Goal: Task Accomplishment & Management: Use online tool/utility

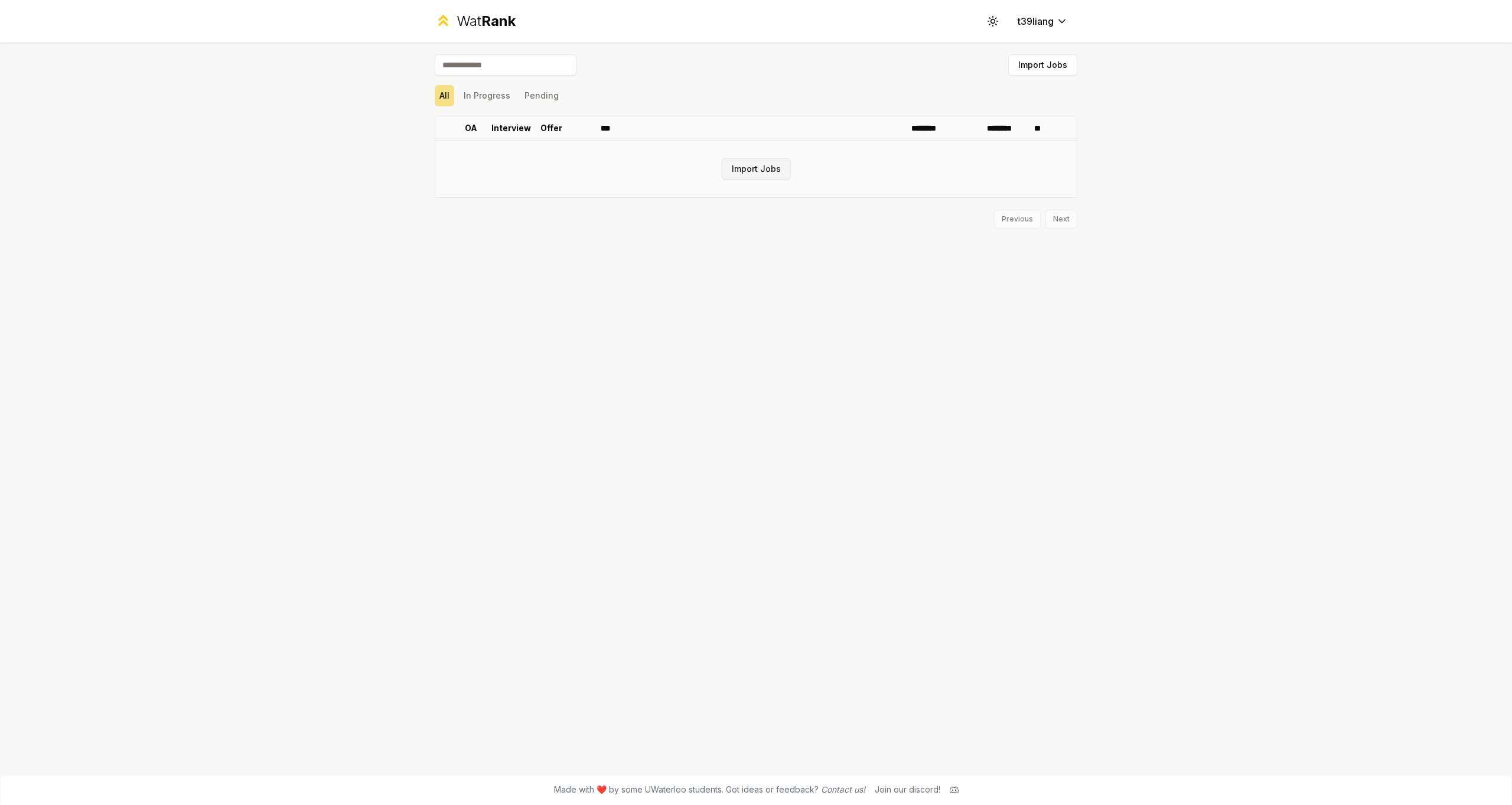
click at [766, 164] on button "Import Jobs" at bounding box center [757, 169] width 69 height 21
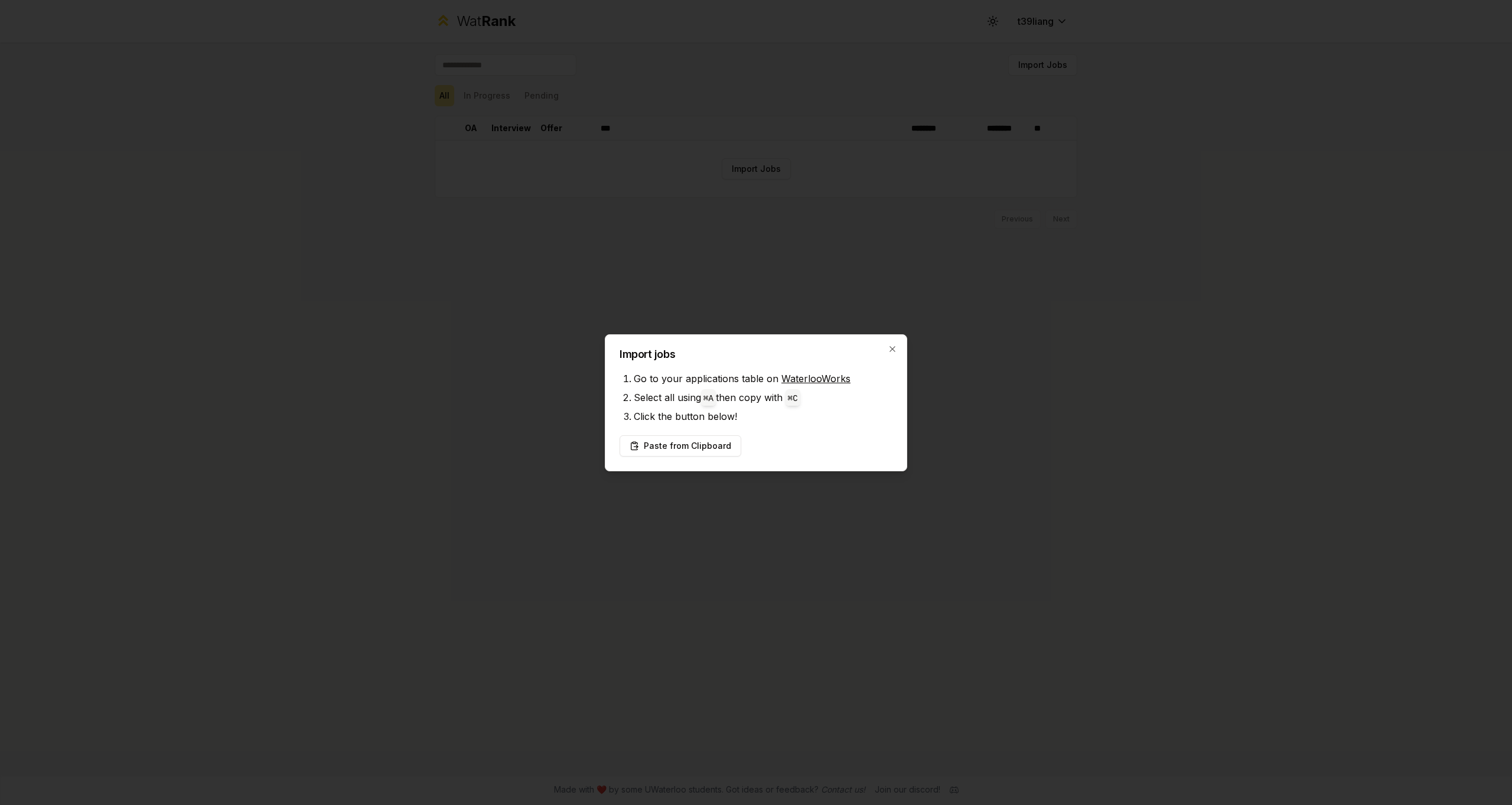
click at [828, 380] on link "WaterlooWorks" at bounding box center [816, 379] width 69 height 12
click at [682, 450] on button "Paste from Clipboard" at bounding box center [680, 446] width 122 height 21
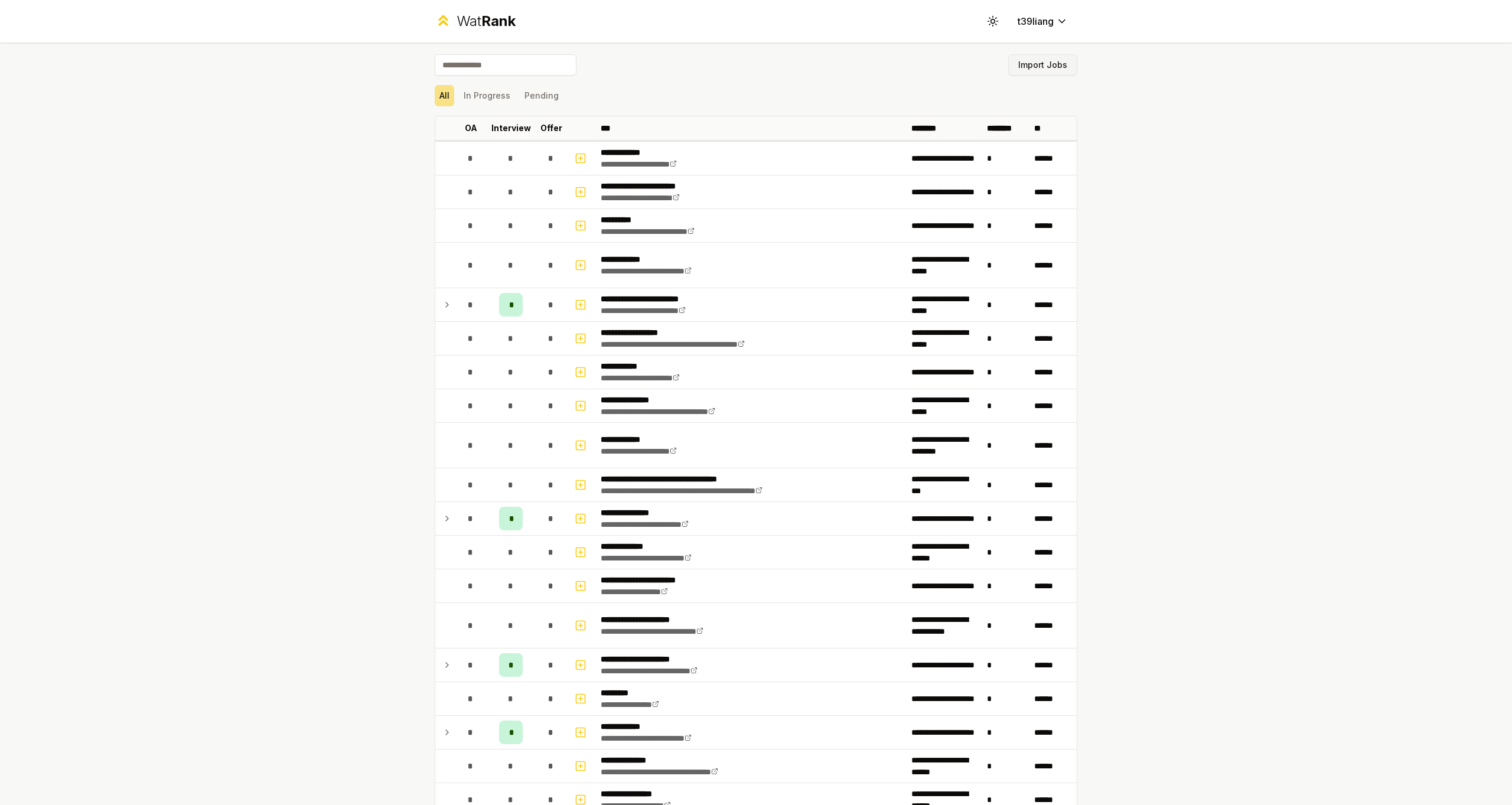
click at [1044, 61] on button "Import Jobs" at bounding box center [1043, 65] width 69 height 21
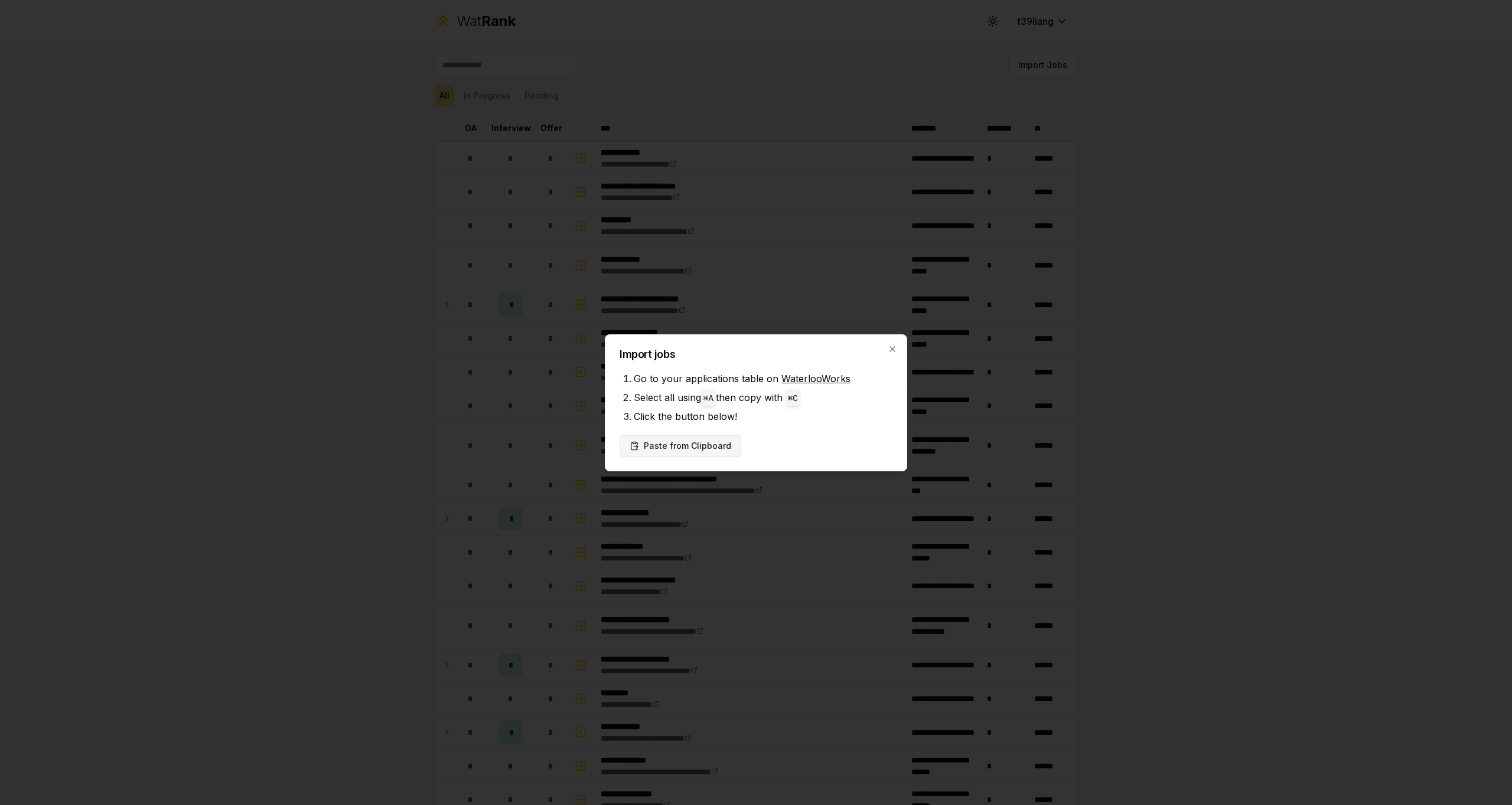
click at [684, 448] on button "Paste from Clipboard" at bounding box center [680, 446] width 122 height 21
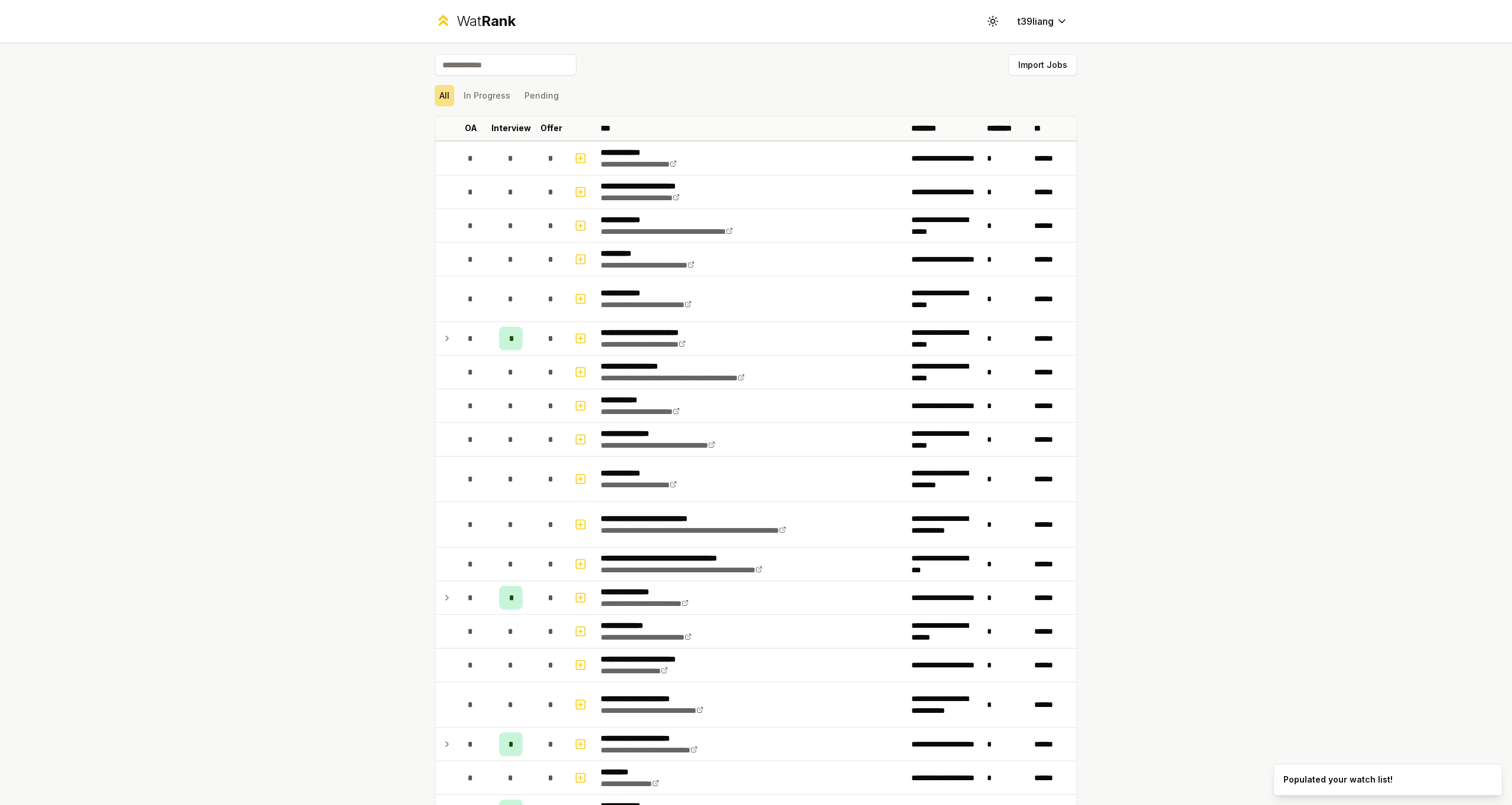
click at [1220, 349] on div "**********" at bounding box center [756, 402] width 1512 height 805
click at [474, 86] on button "In Progress" at bounding box center [487, 96] width 56 height 21
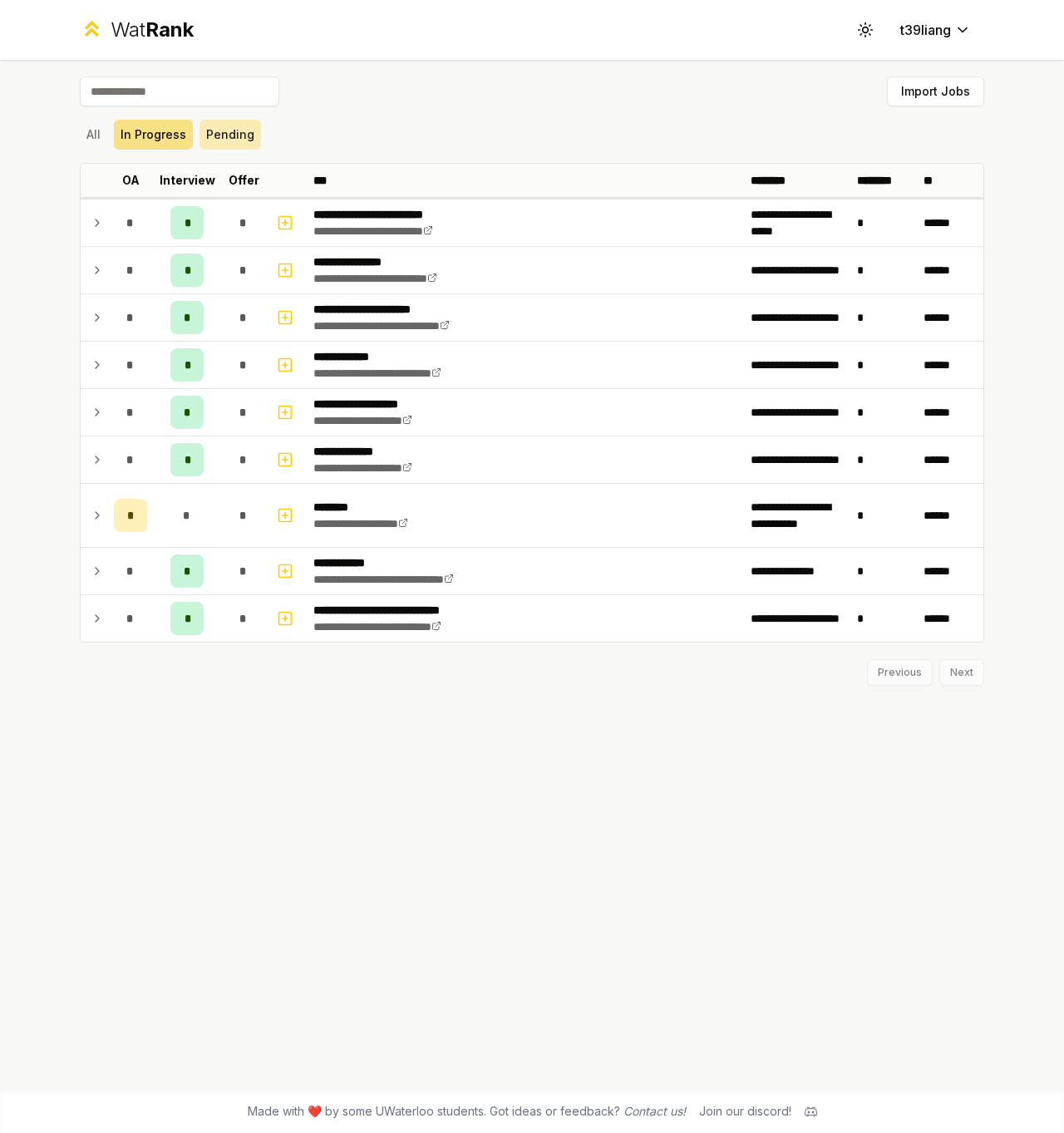
click at [215, 123] on button "Pending" at bounding box center [230, 135] width 61 height 30
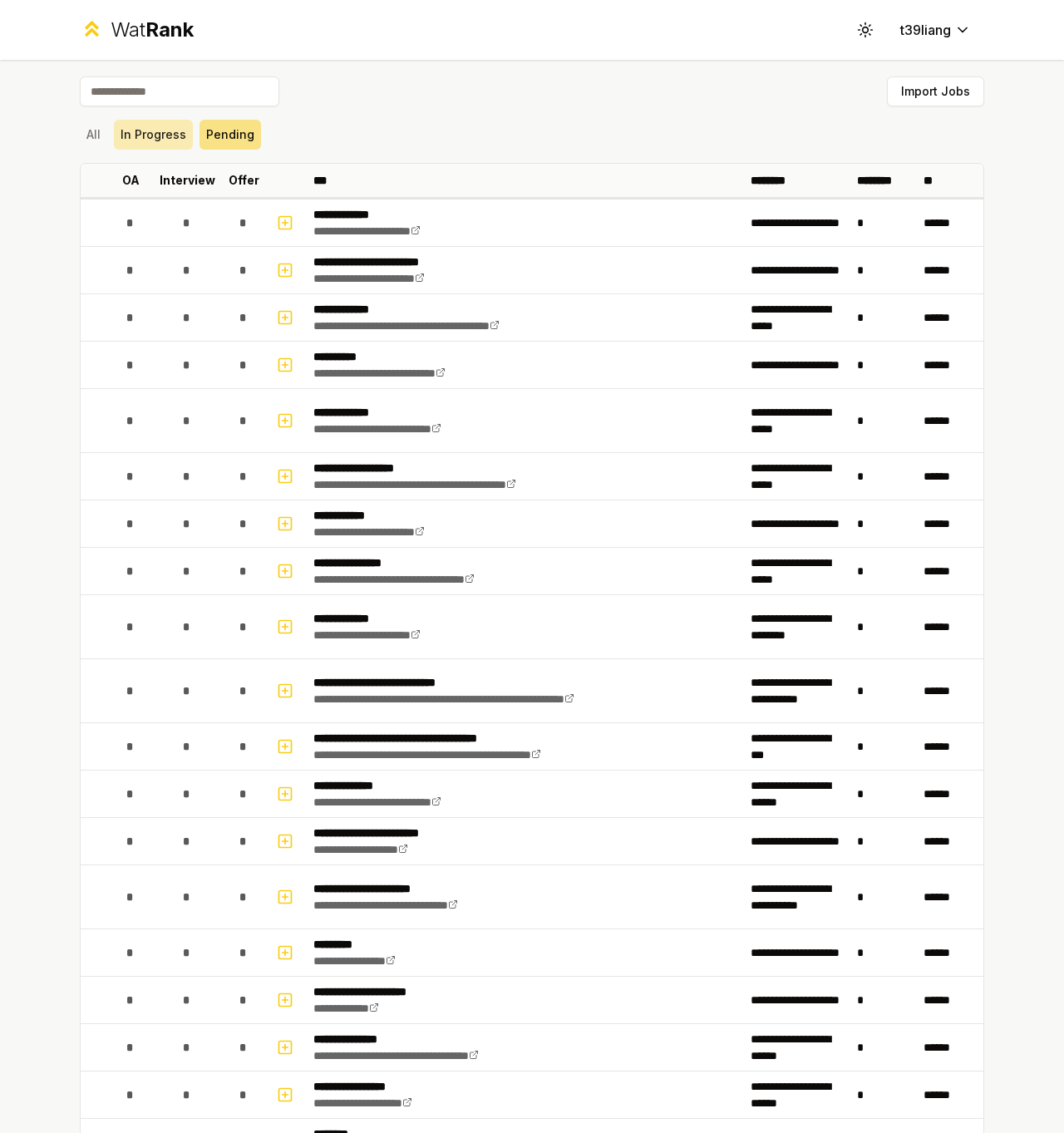
click at [163, 143] on button "In Progress" at bounding box center [153, 135] width 79 height 30
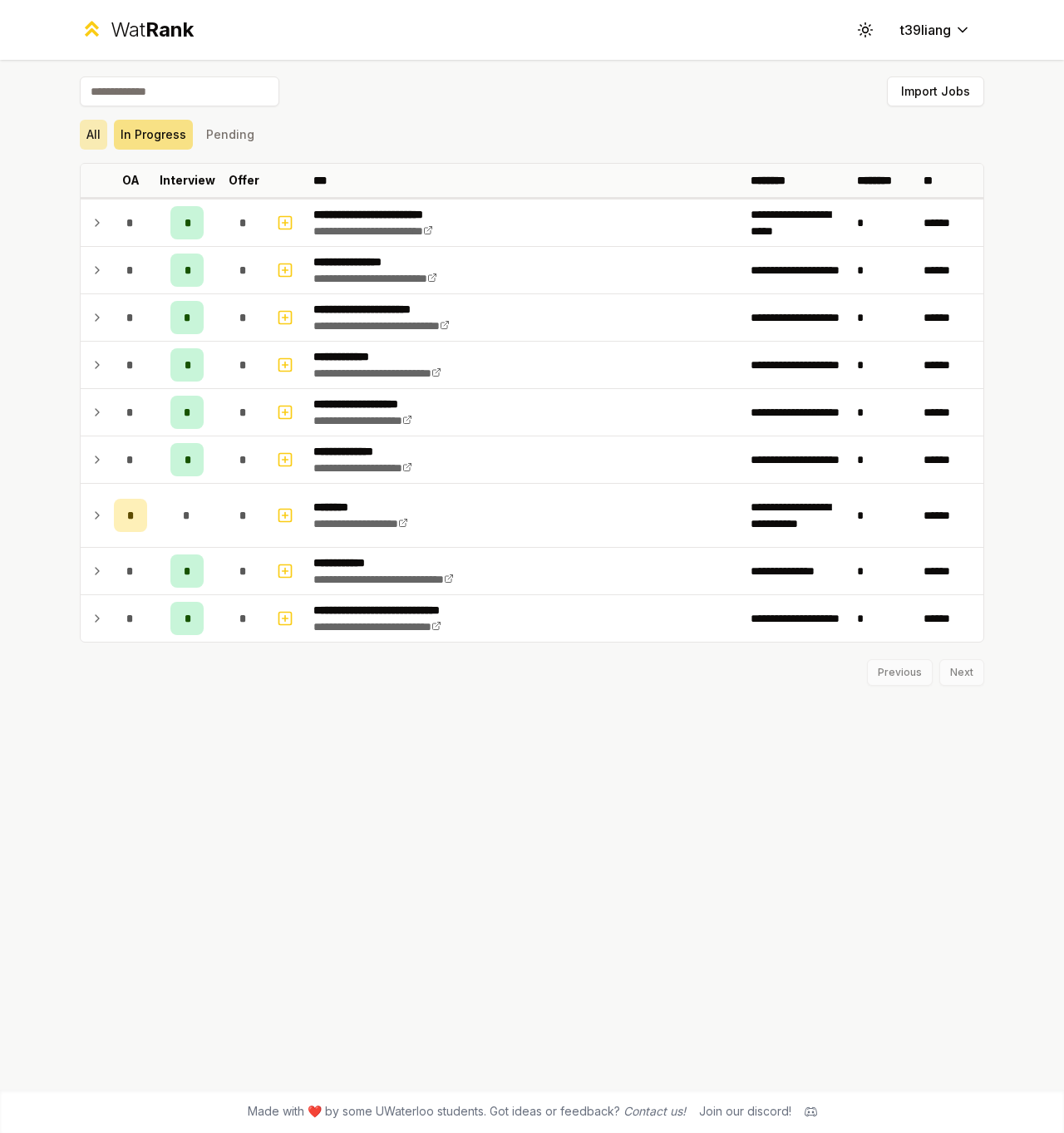
click at [100, 130] on button "All" at bounding box center [93, 135] width 28 height 30
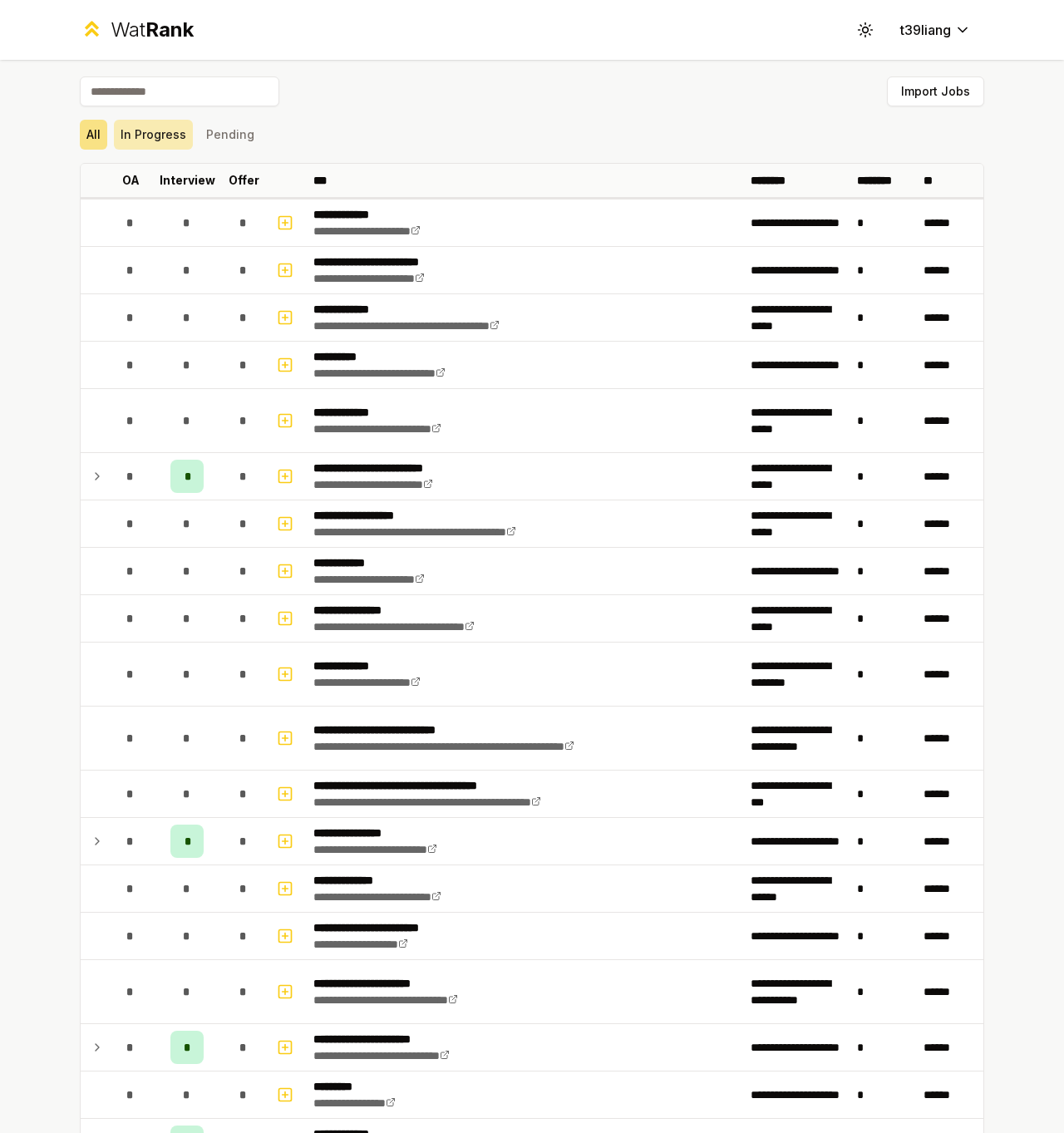
click at [148, 137] on button "In Progress" at bounding box center [153, 135] width 79 height 30
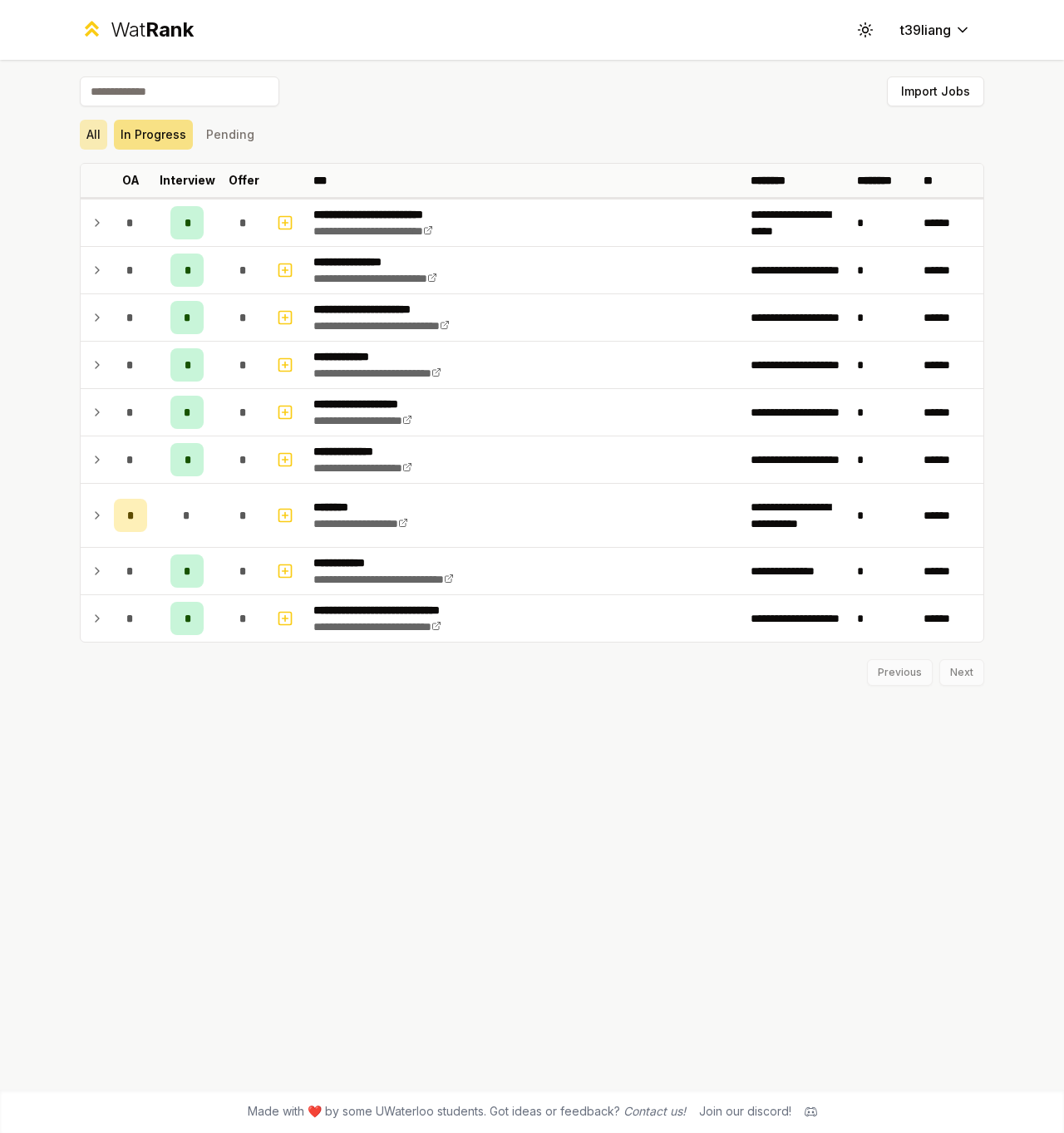
click at [96, 131] on button "All" at bounding box center [93, 135] width 28 height 30
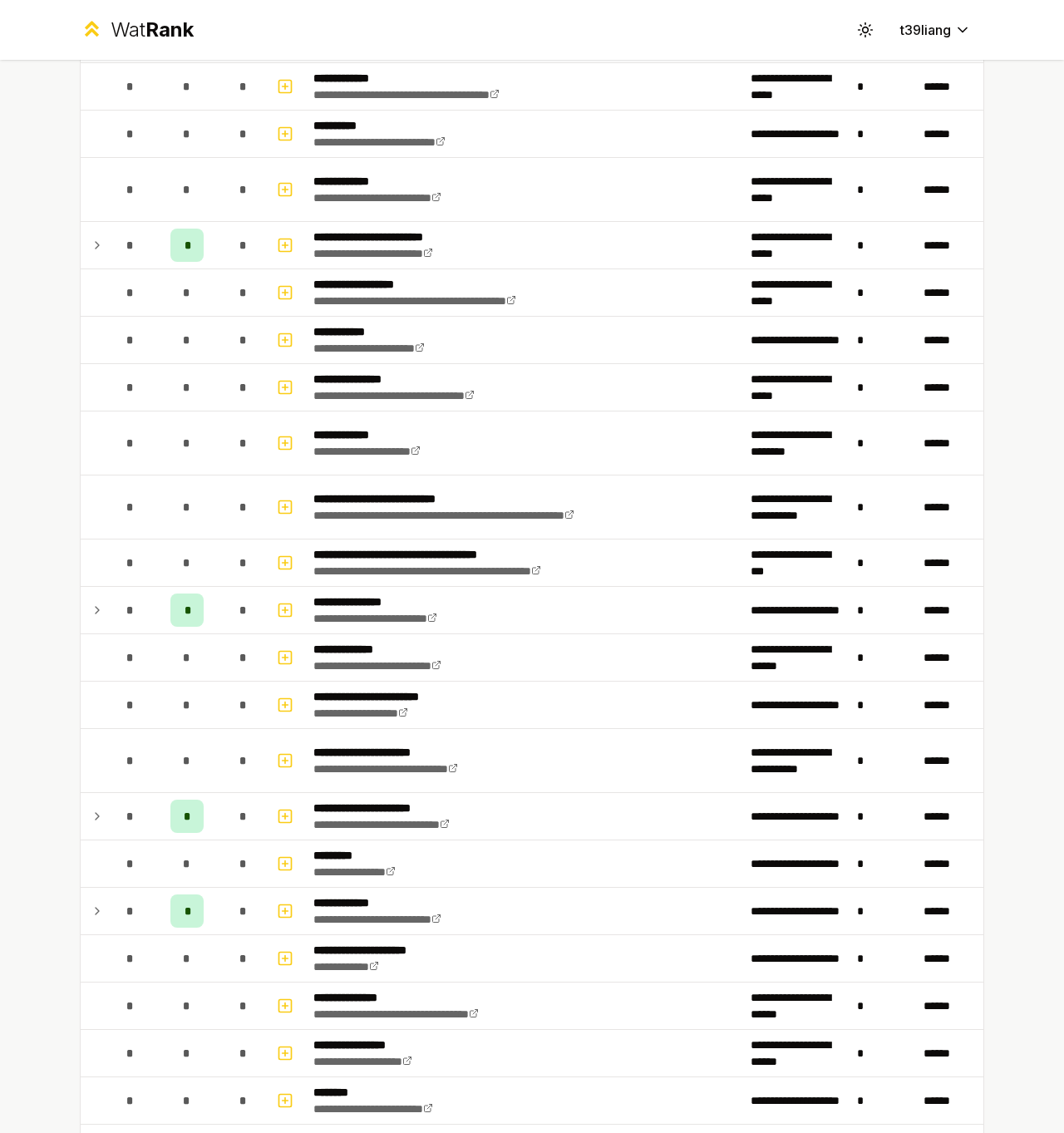
scroll to position [231, 0]
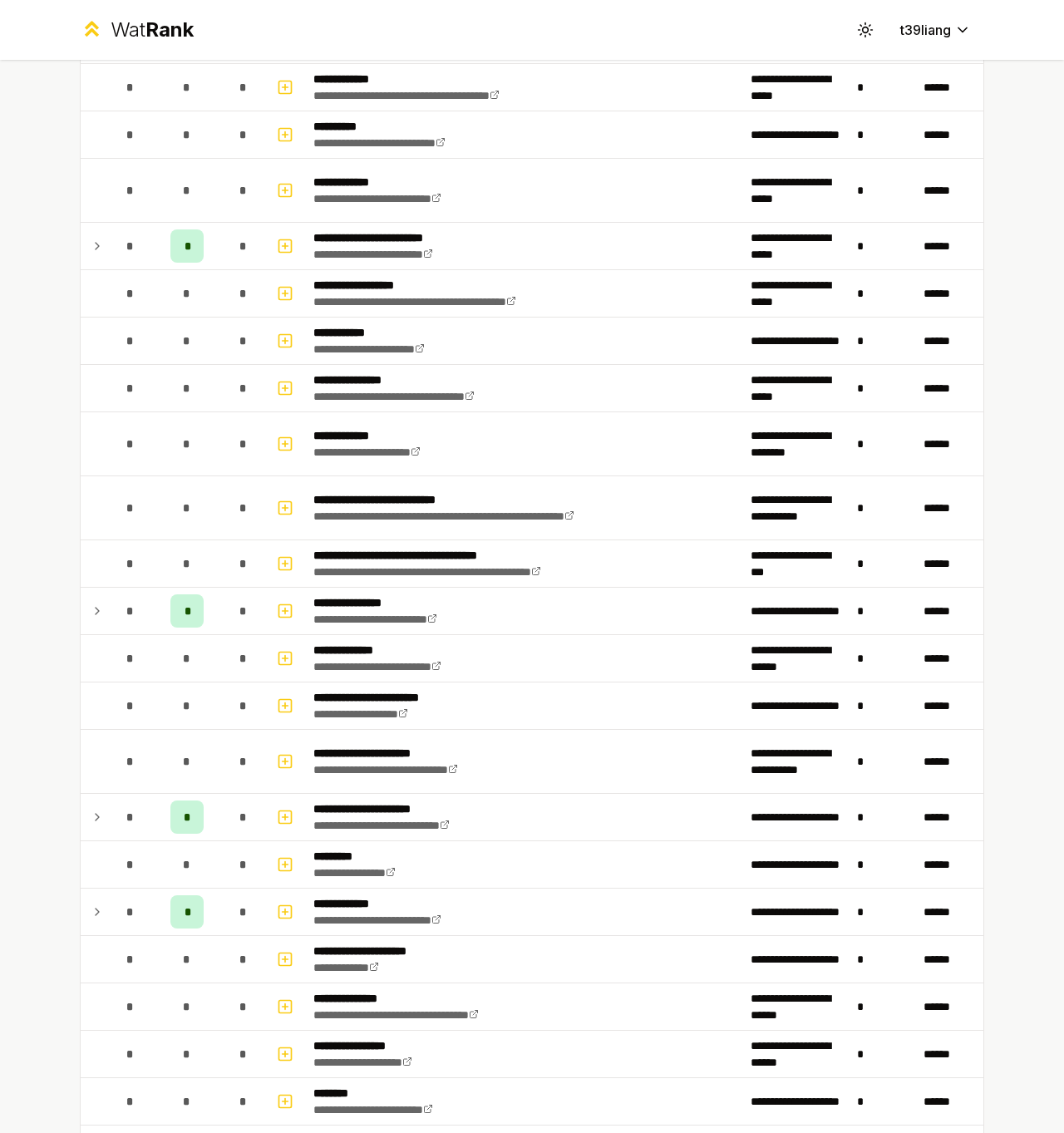
click at [135, 501] on div "*" at bounding box center [131, 508] width 34 height 34
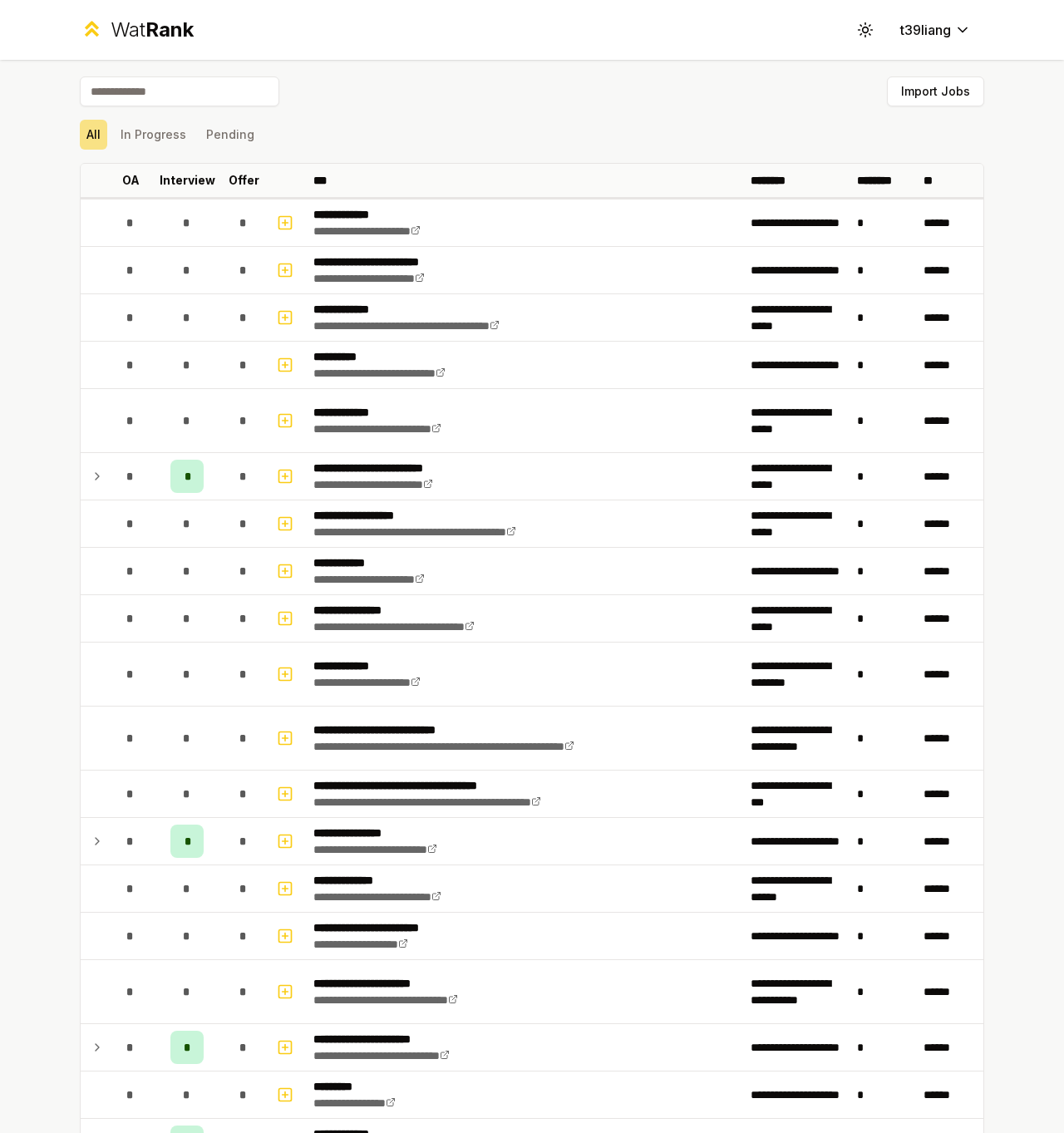
scroll to position [0, 0]
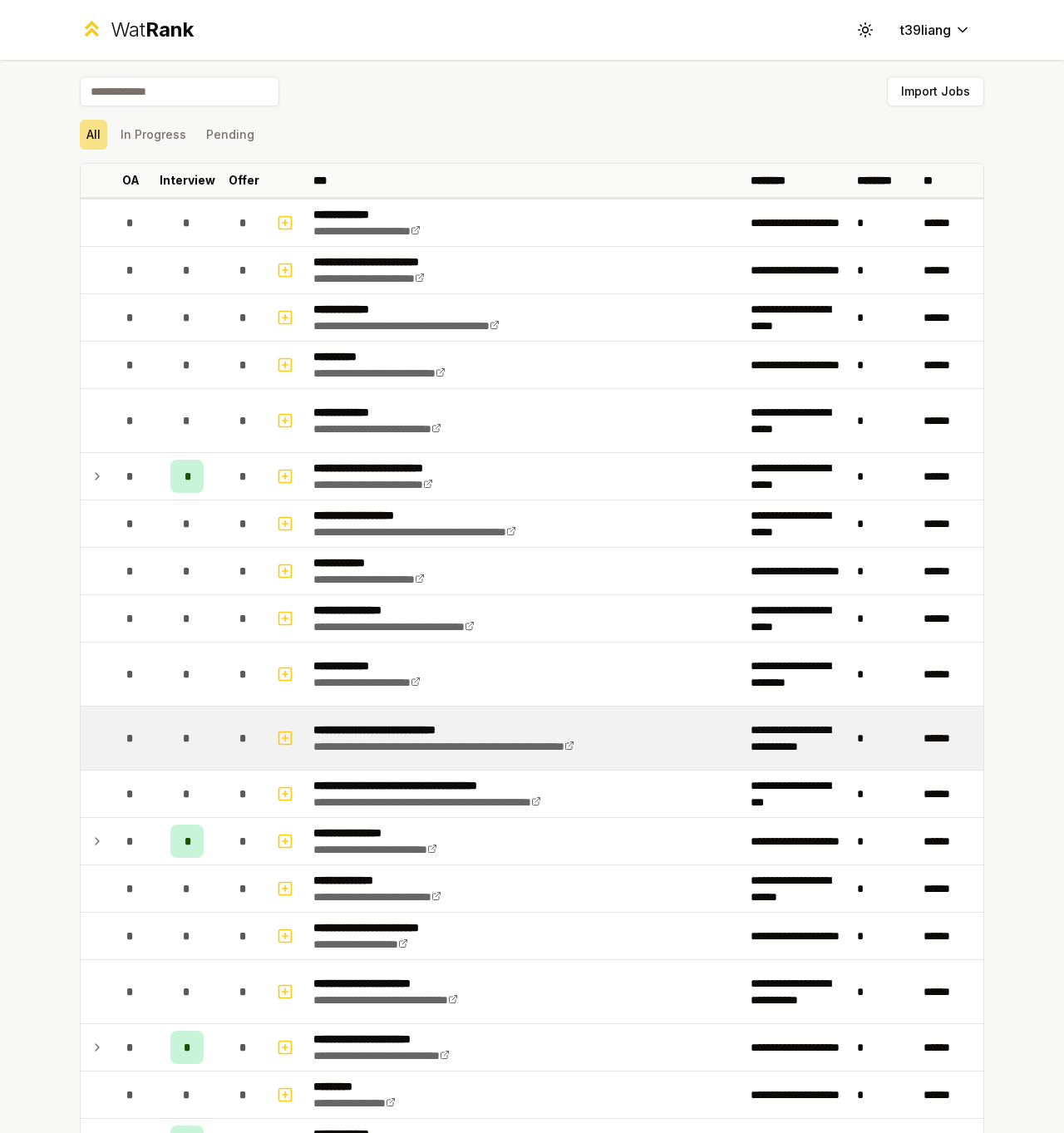
click at [127, 736] on span "*" at bounding box center [130, 739] width 8 height 17
click at [286, 733] on icon "button" at bounding box center [285, 739] width 17 height 20
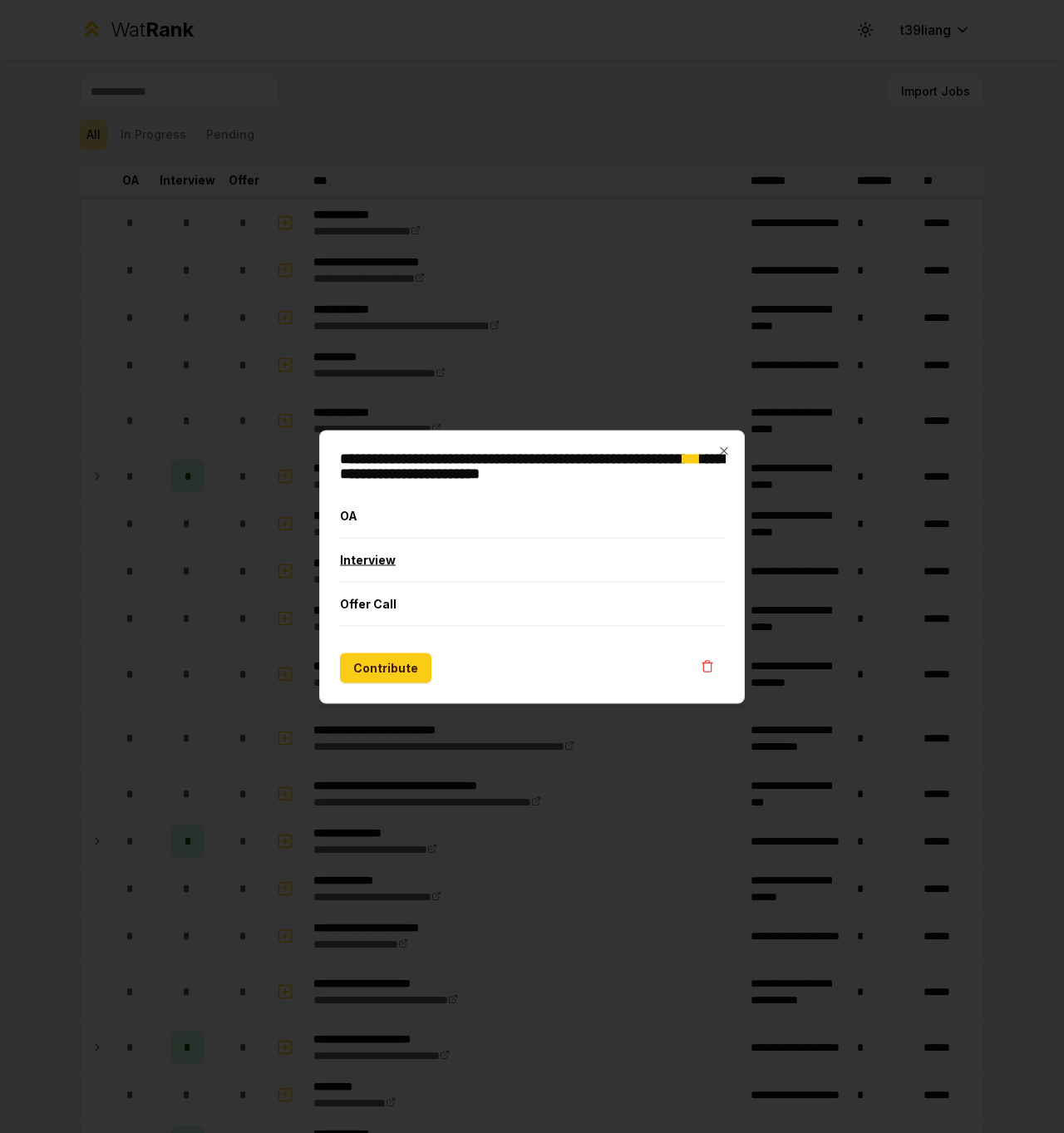
click at [366, 563] on button "Interview" at bounding box center [532, 559] width 384 height 44
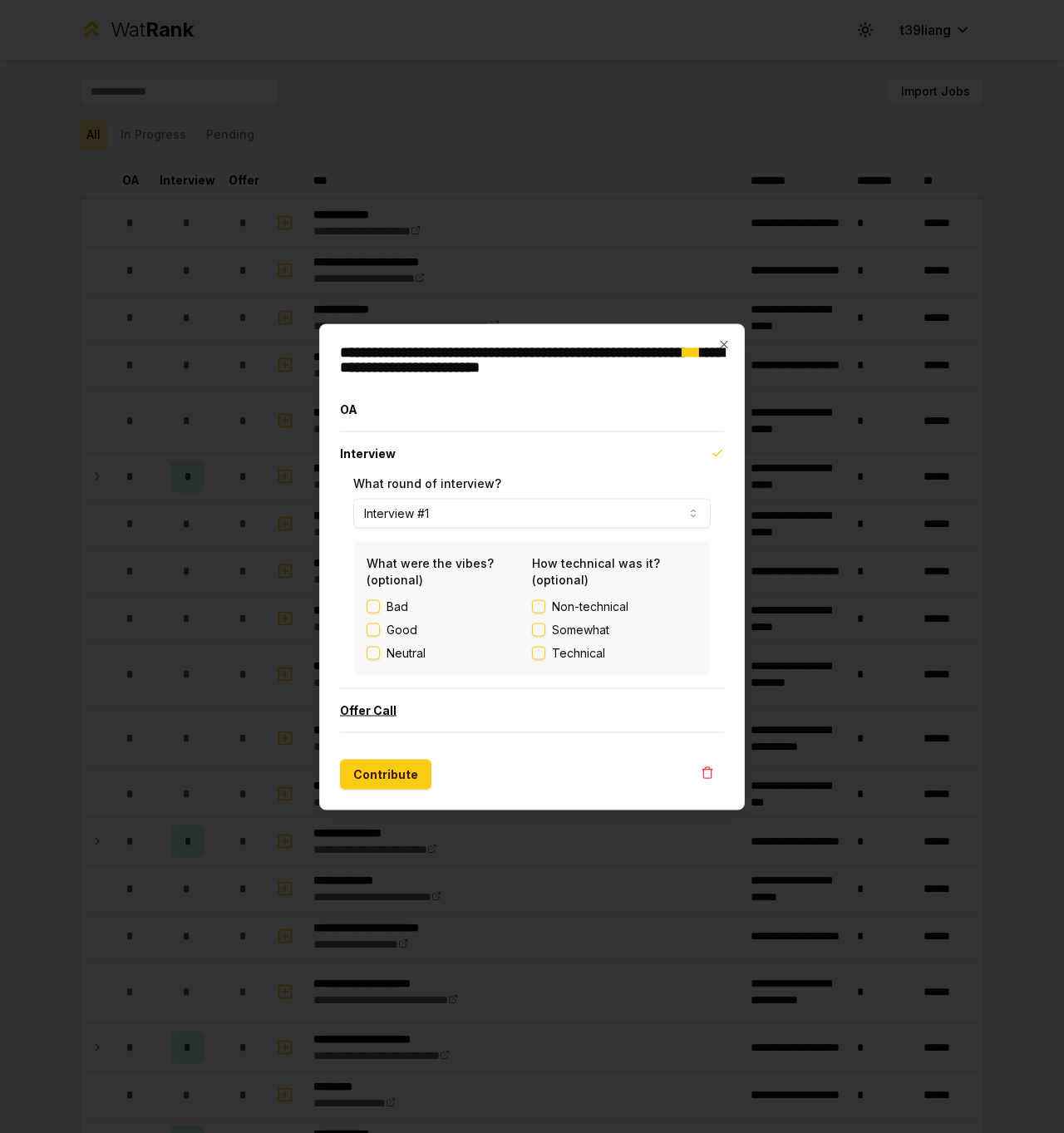
click at [399, 722] on button "Offer Call" at bounding box center [532, 710] width 384 height 44
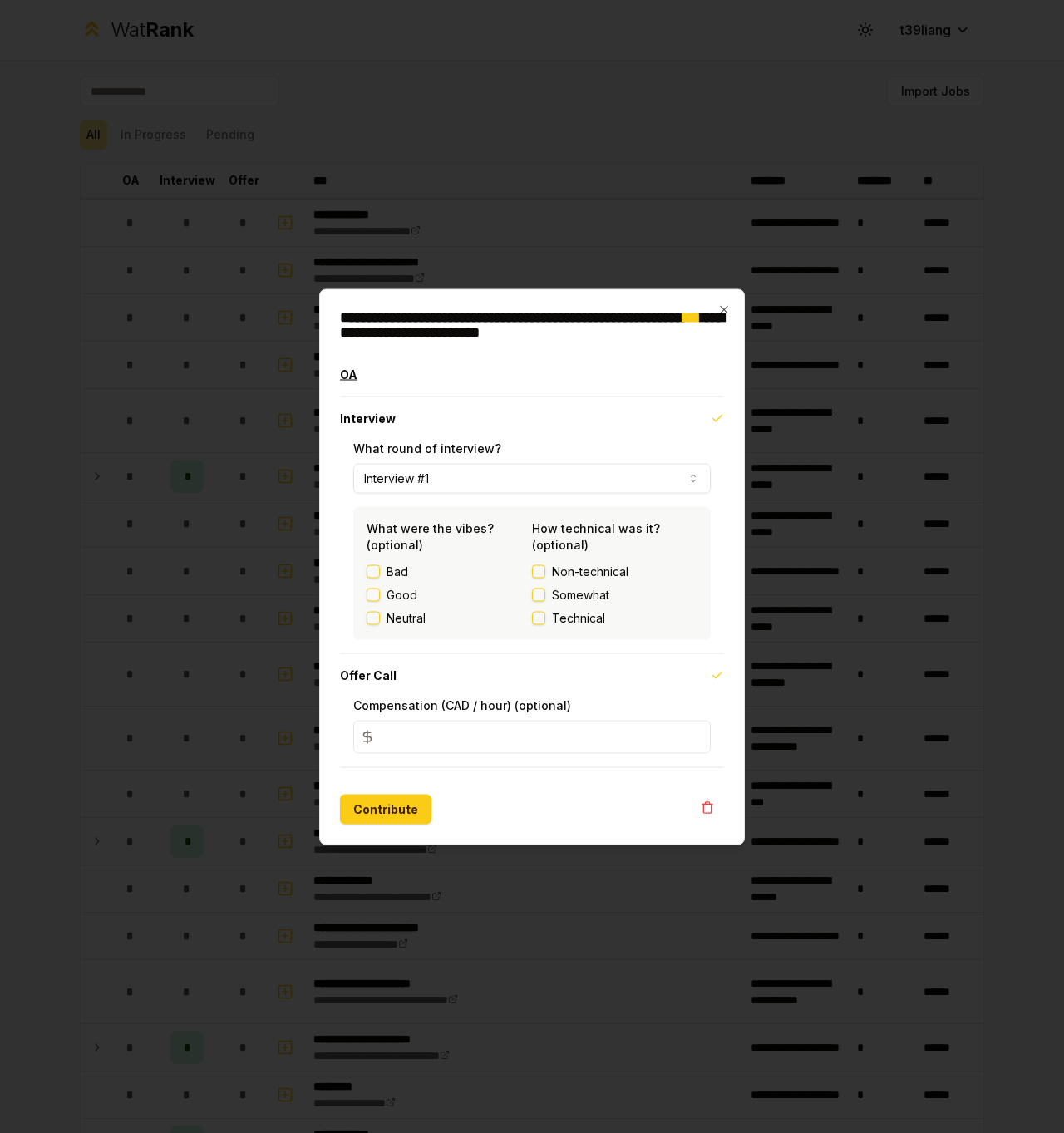
click at [356, 377] on button "OA" at bounding box center [532, 374] width 384 height 44
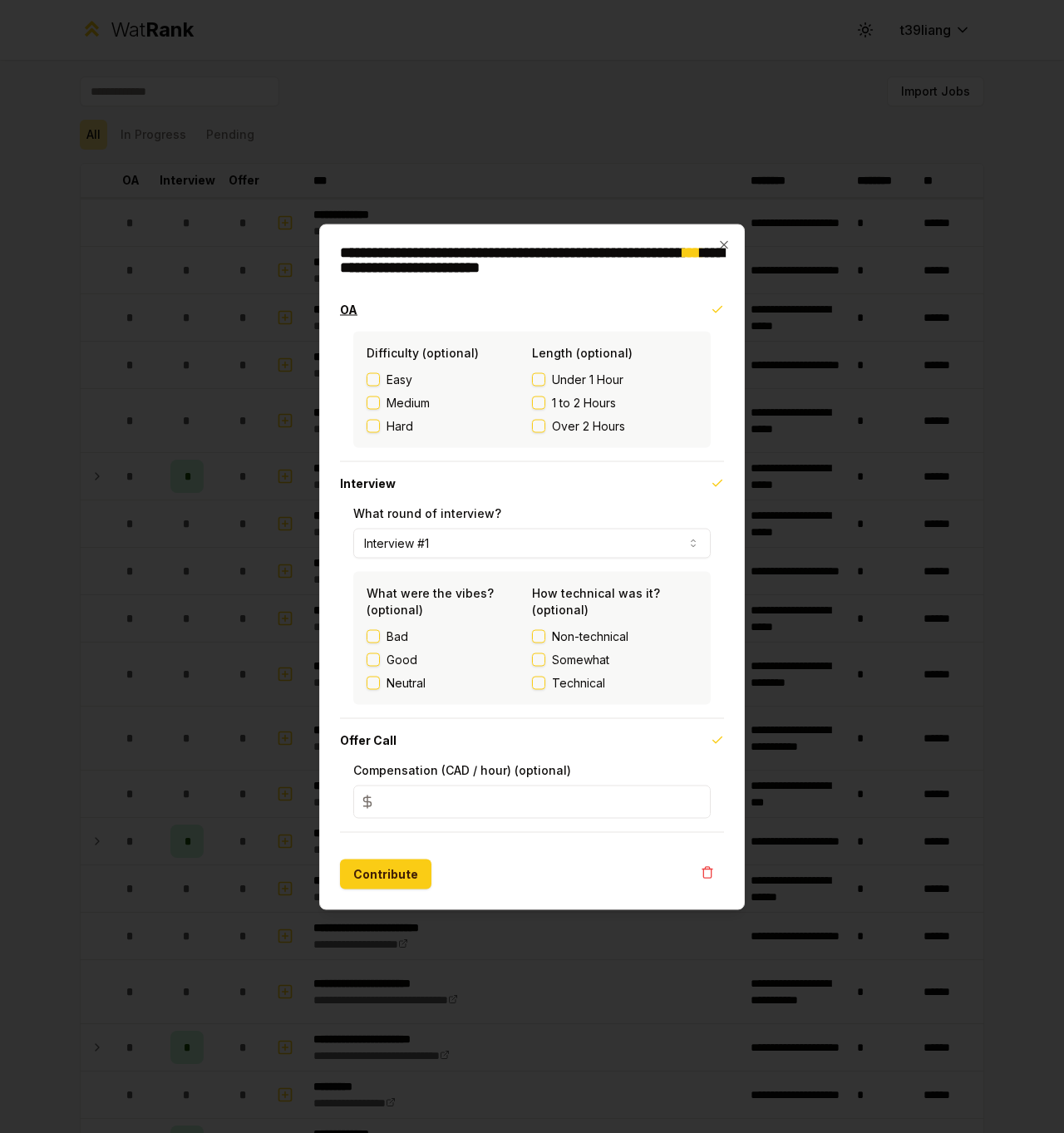
click at [342, 304] on button "OA" at bounding box center [532, 309] width 384 height 44
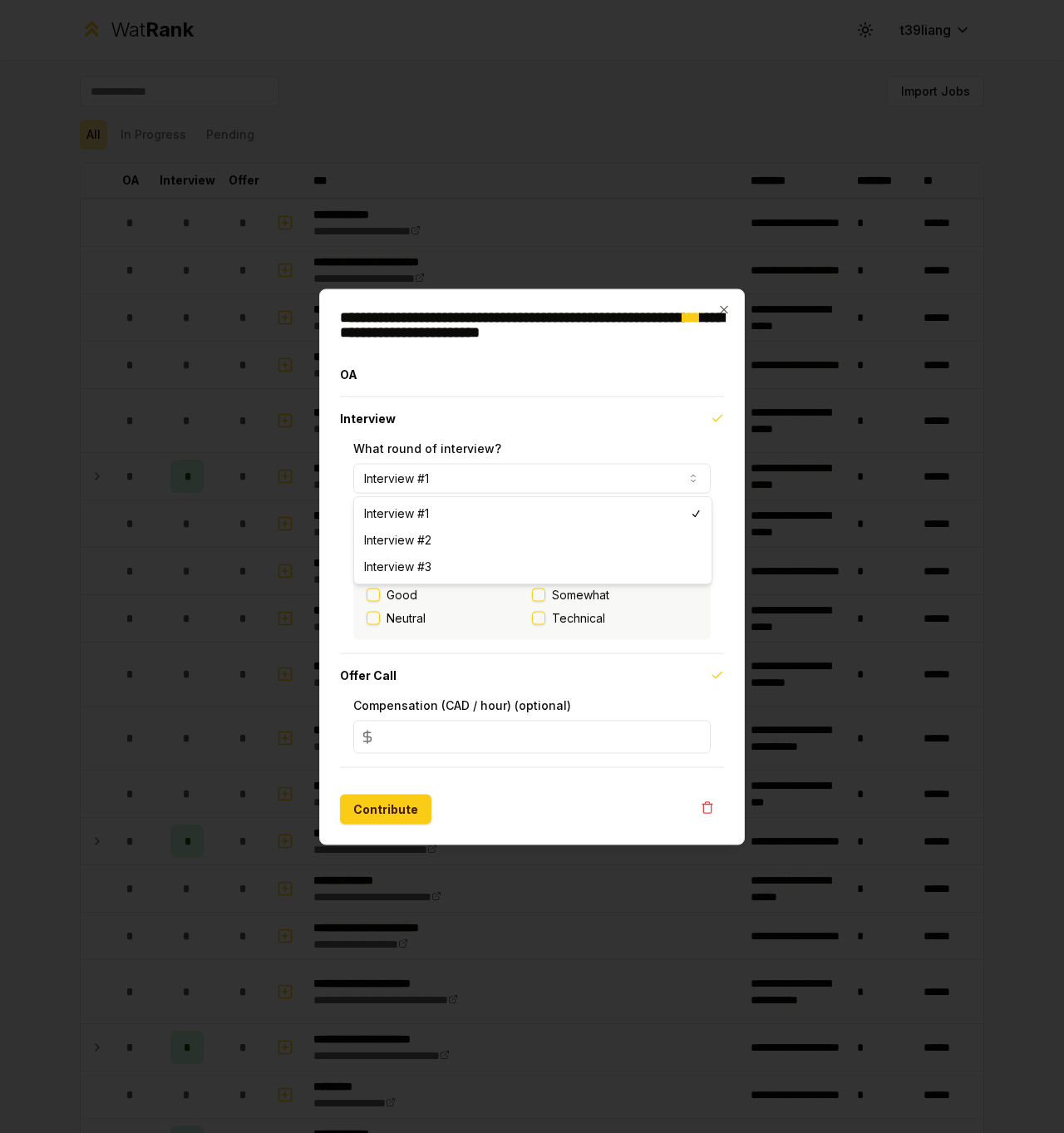
click at [423, 482] on button "Interview #1" at bounding box center [532, 478] width 357 height 30
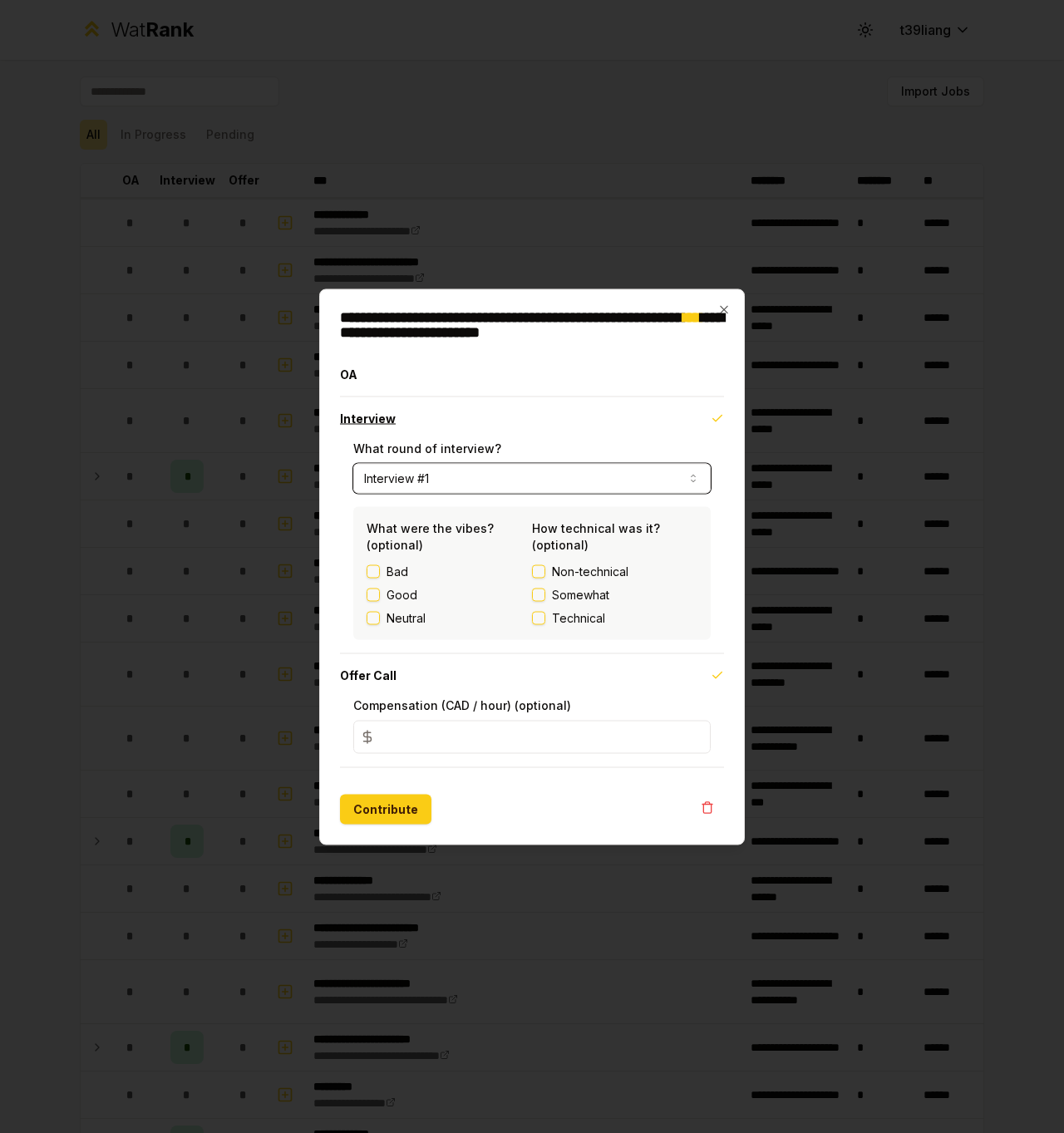
click at [456, 437] on button "Interview" at bounding box center [532, 418] width 384 height 44
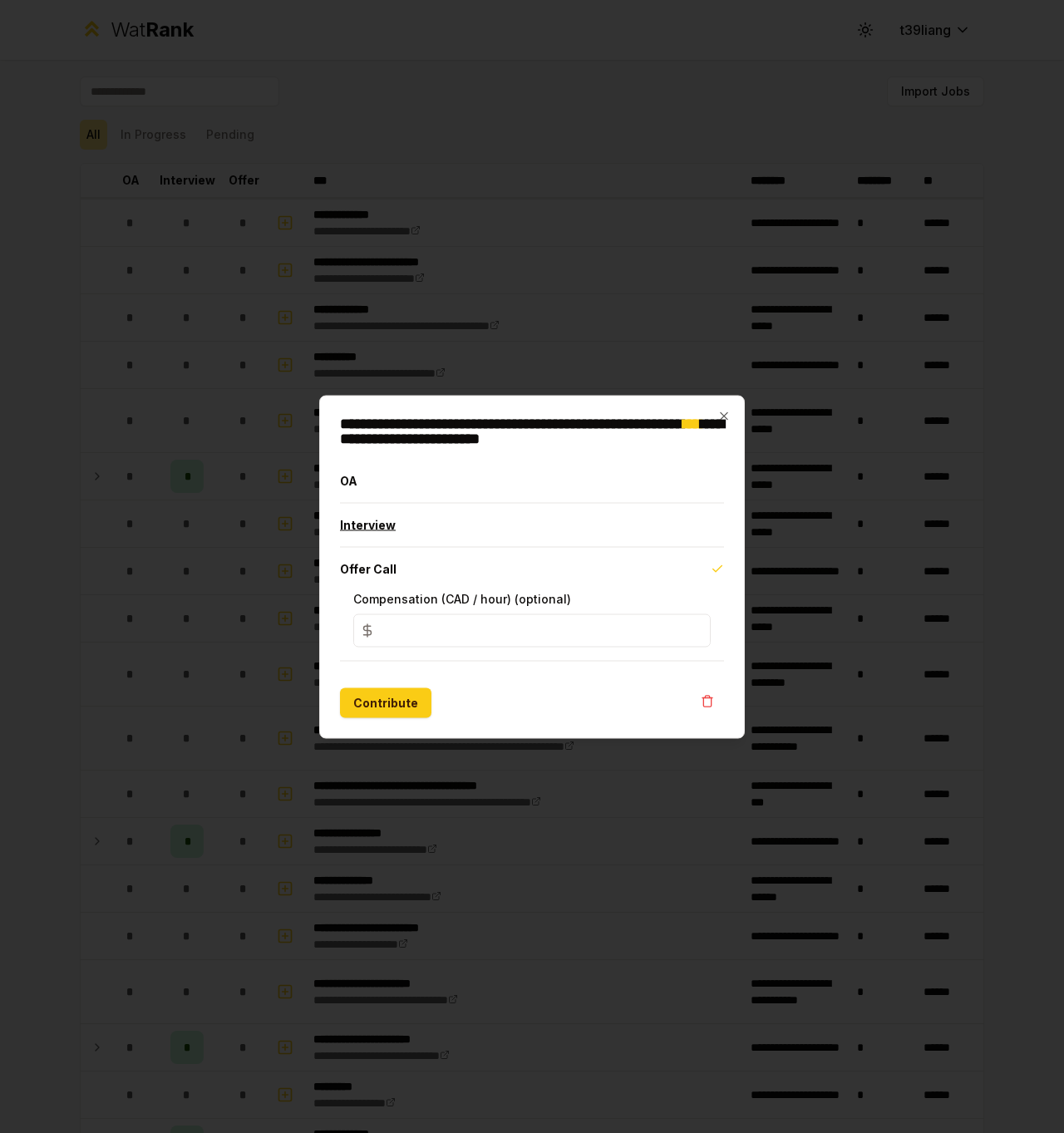
click at [421, 517] on button "Interview" at bounding box center [532, 525] width 384 height 44
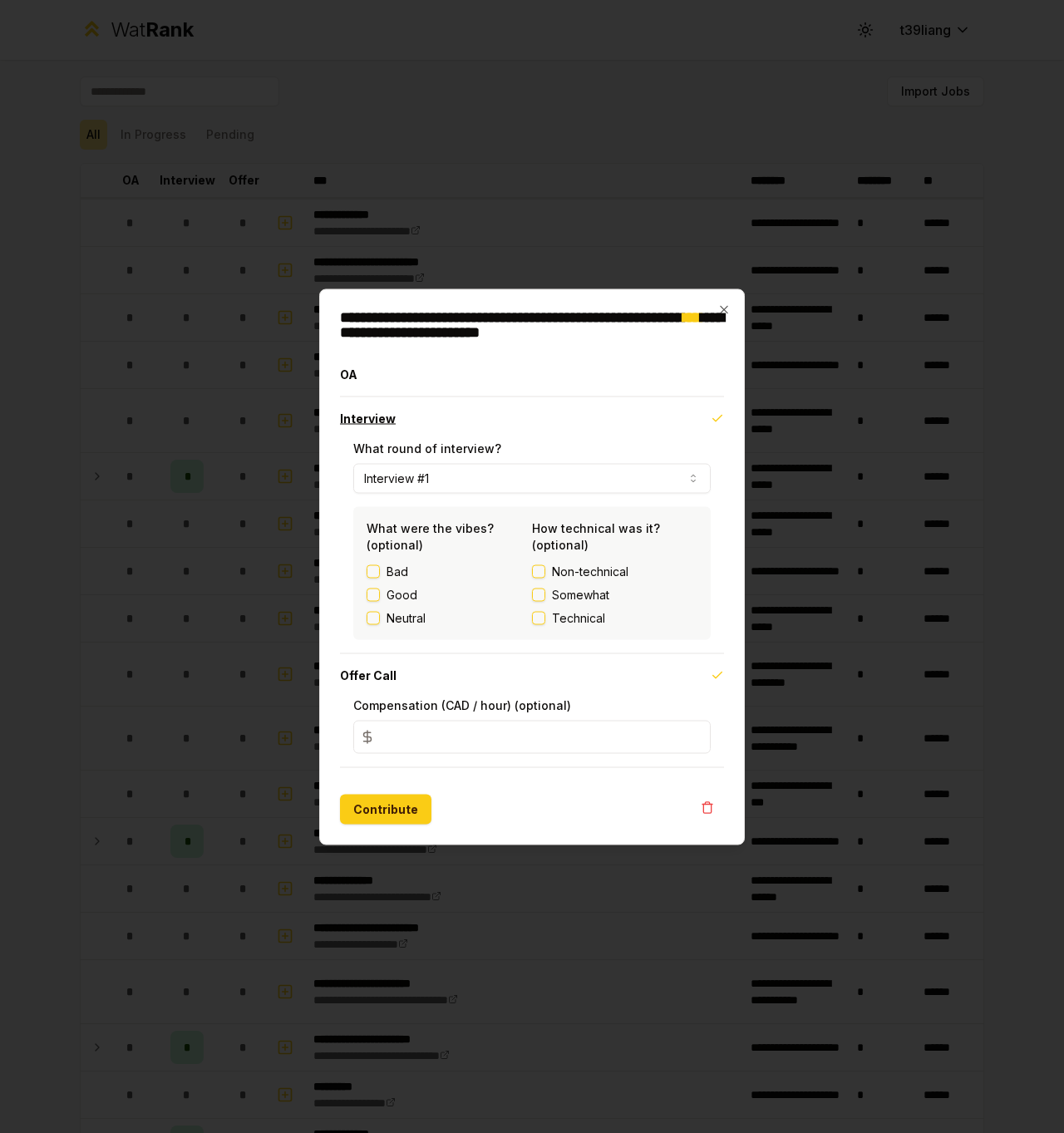
click at [443, 416] on button "Interview" at bounding box center [532, 418] width 384 height 44
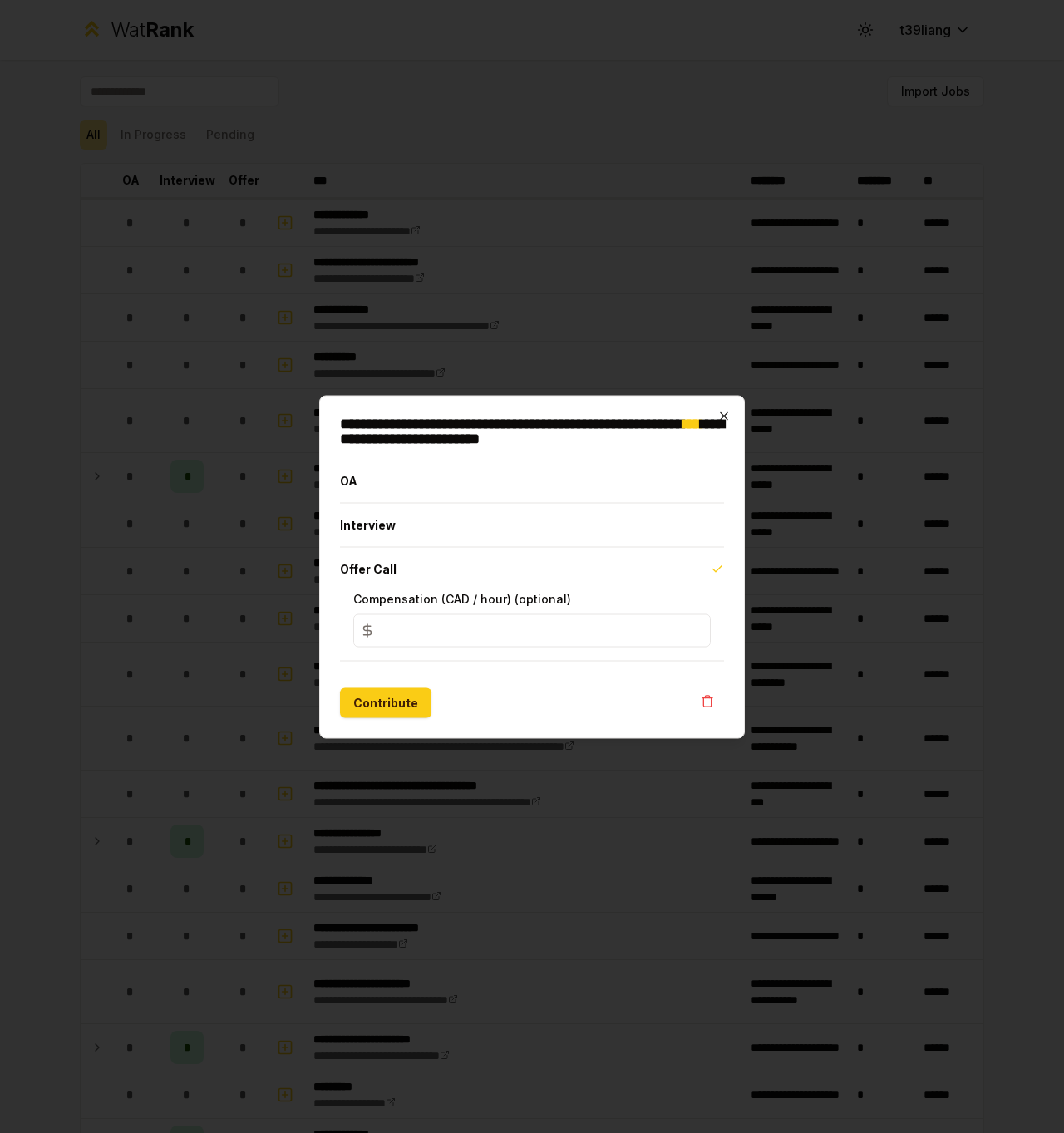
click at [725, 420] on icon "button" at bounding box center [724, 416] width 13 height 13
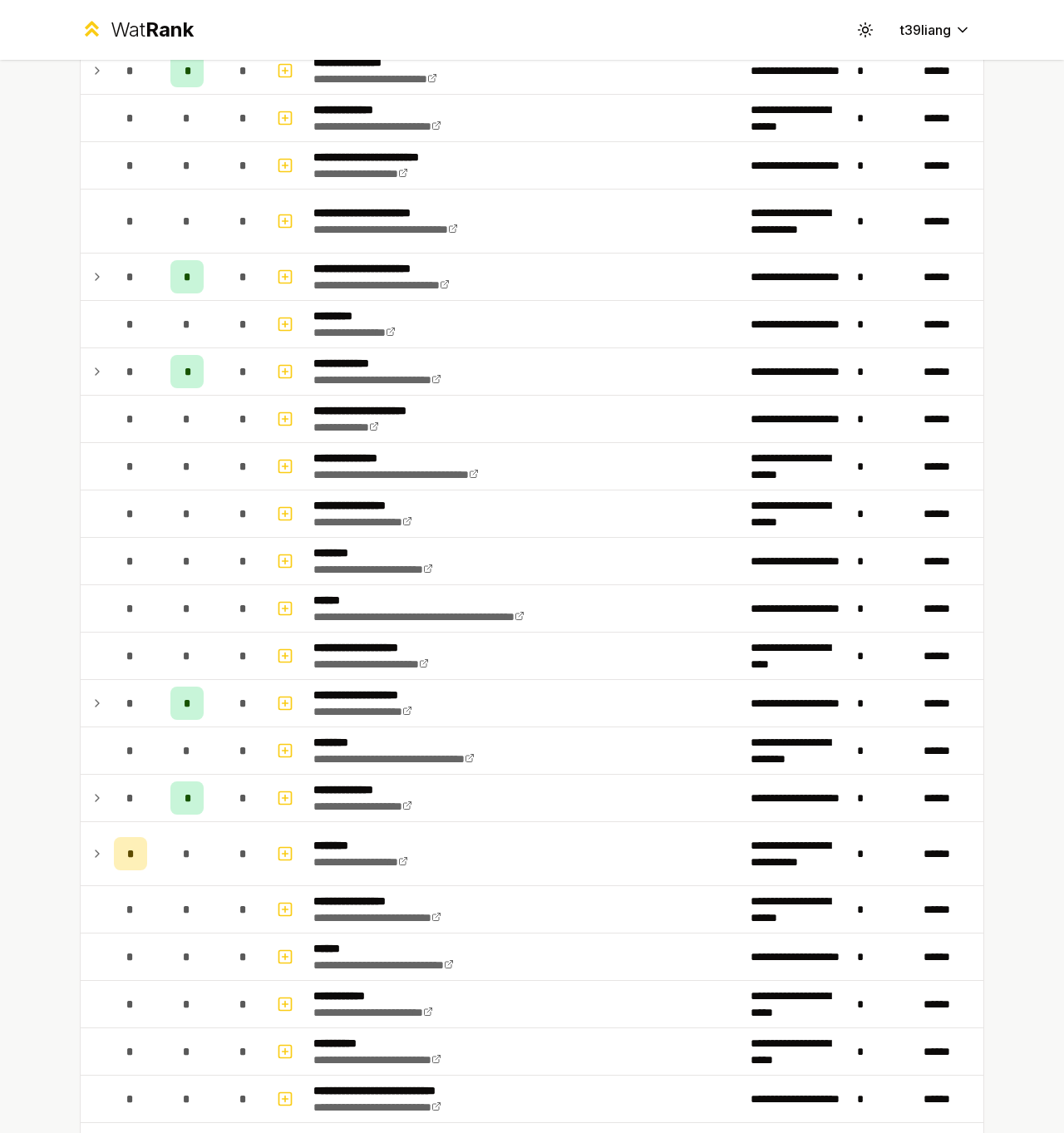
scroll to position [780, 0]
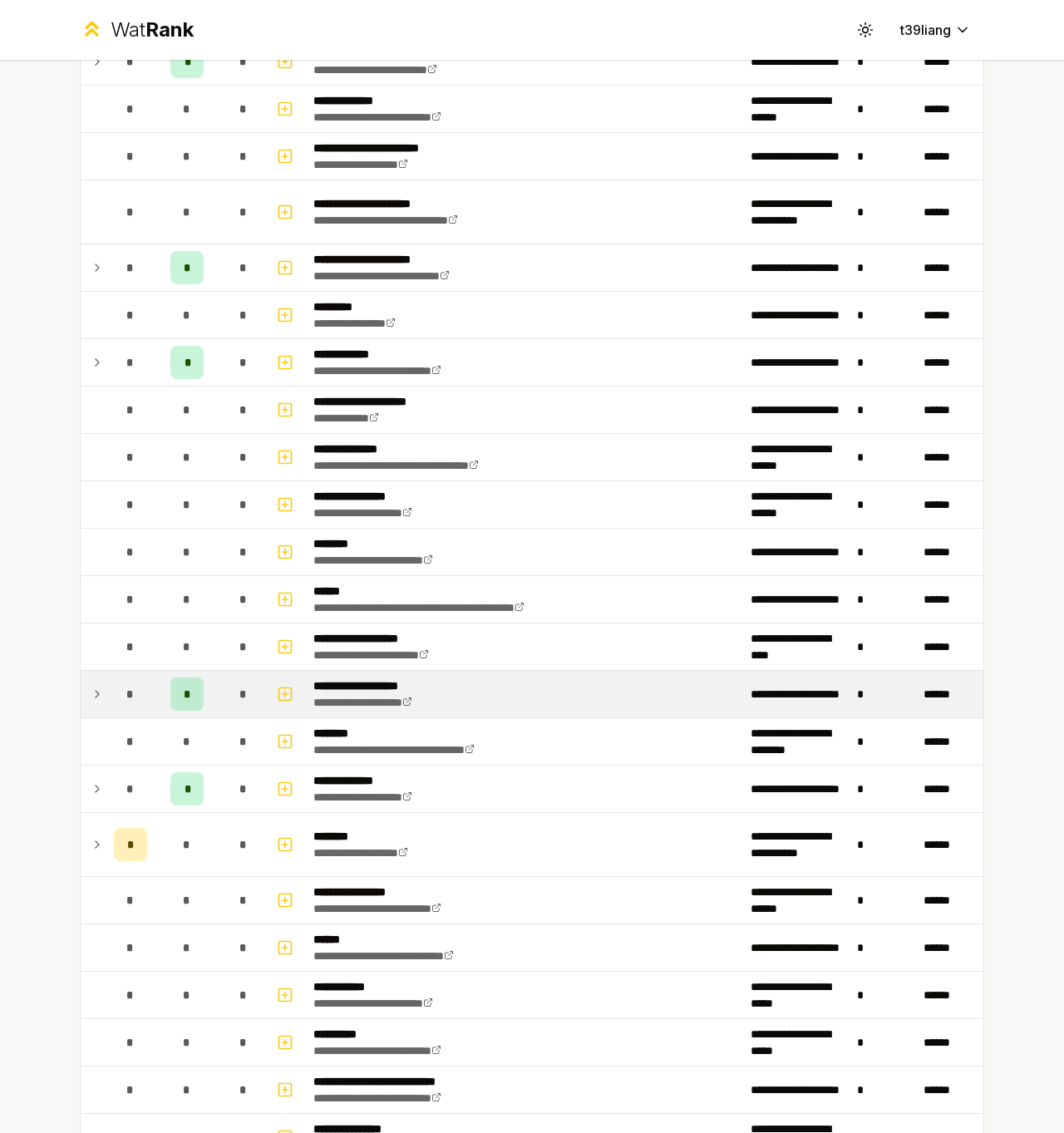
click at [96, 694] on icon at bounding box center [97, 694] width 13 height 20
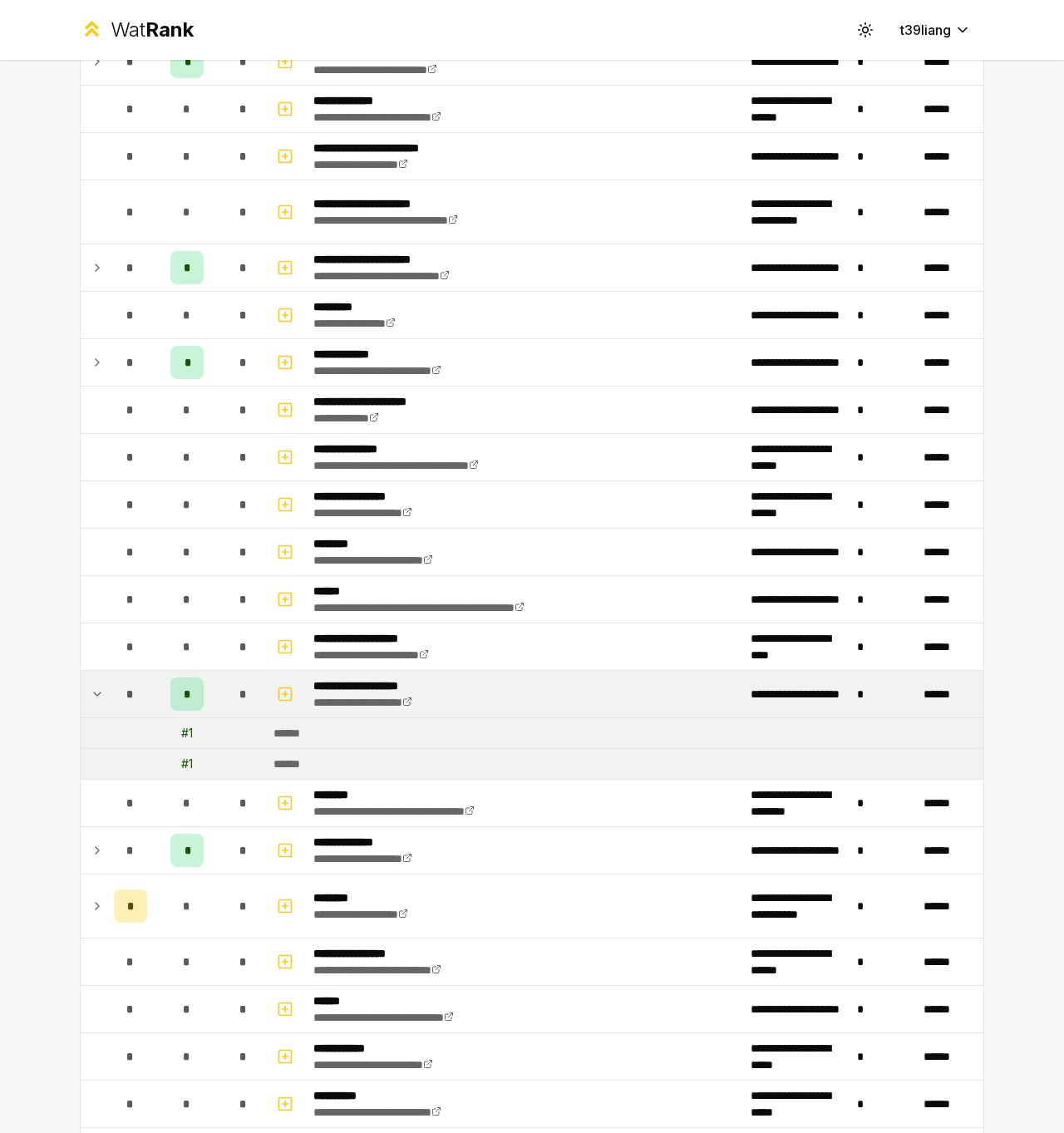
click at [96, 694] on icon at bounding box center [97, 694] width 13 height 20
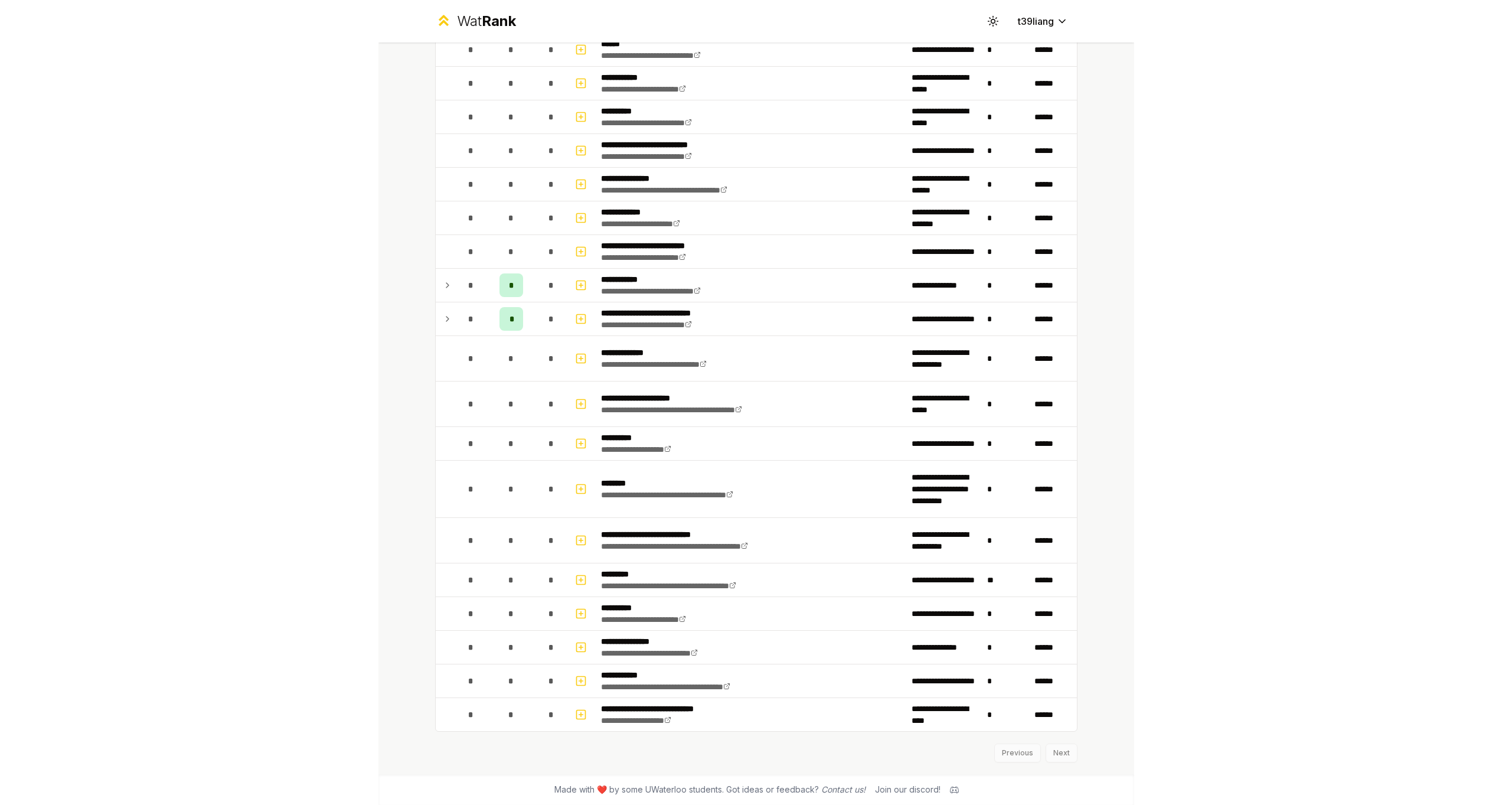
scroll to position [1178, 0]
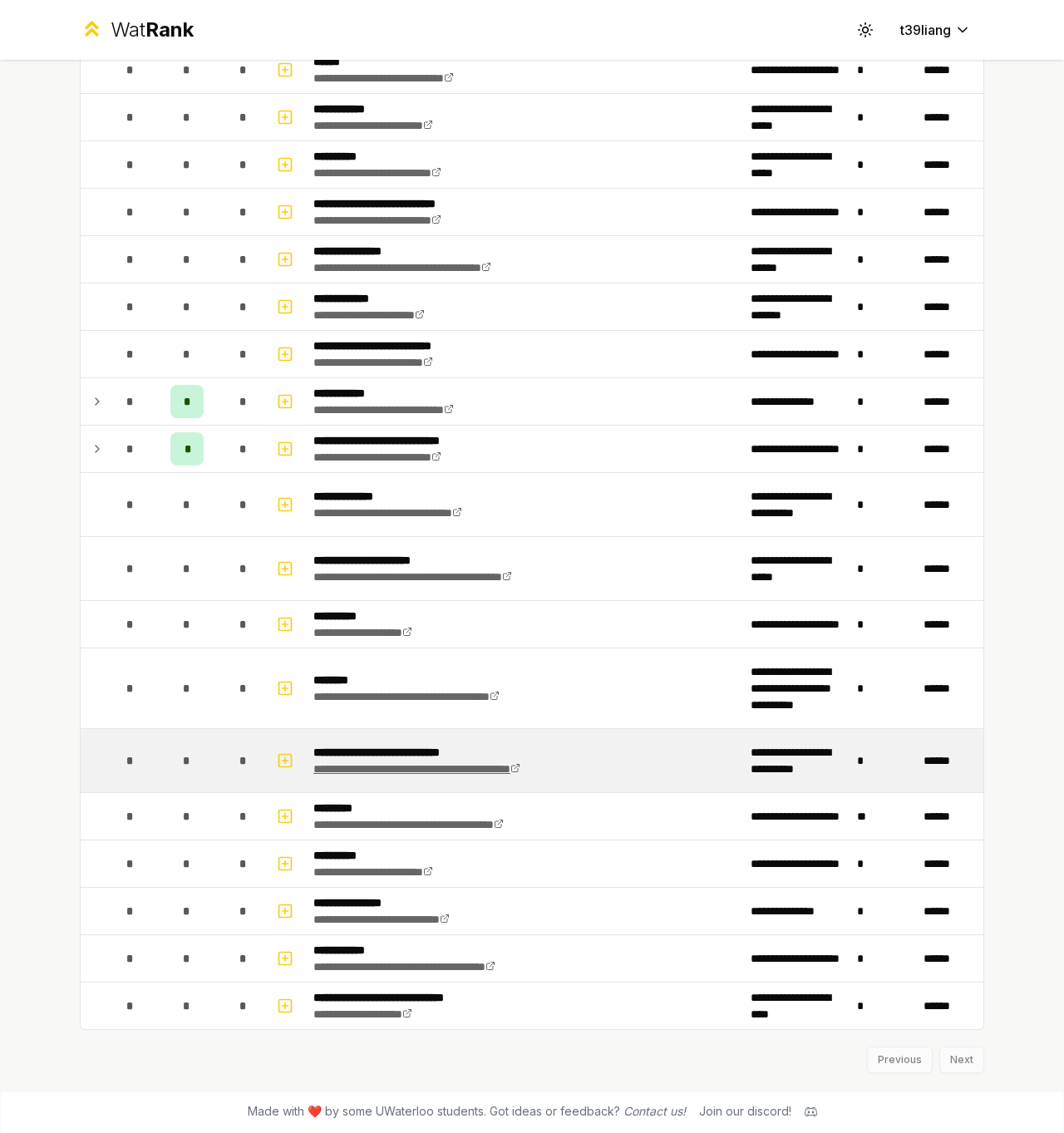
click at [521, 768] on icon at bounding box center [516, 768] width 10 height 10
